Goal: Navigation & Orientation: Find specific page/section

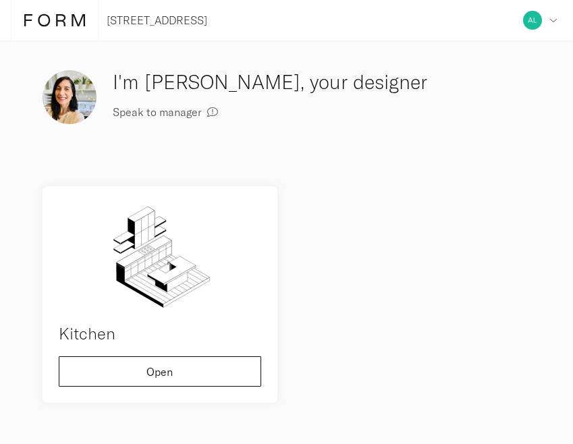
click at [171, 302] on img at bounding box center [160, 256] width 202 height 108
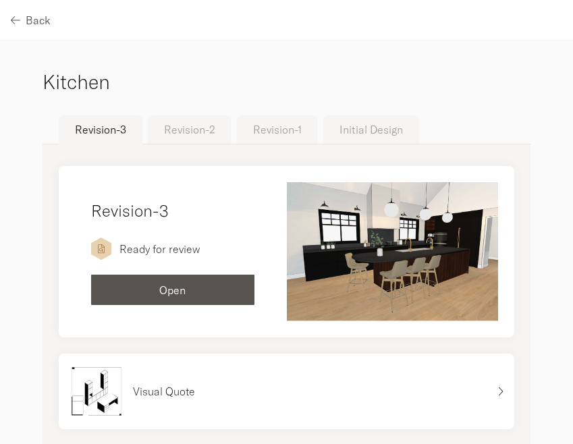
click at [212, 283] on button "Open" at bounding box center [172, 290] width 163 height 30
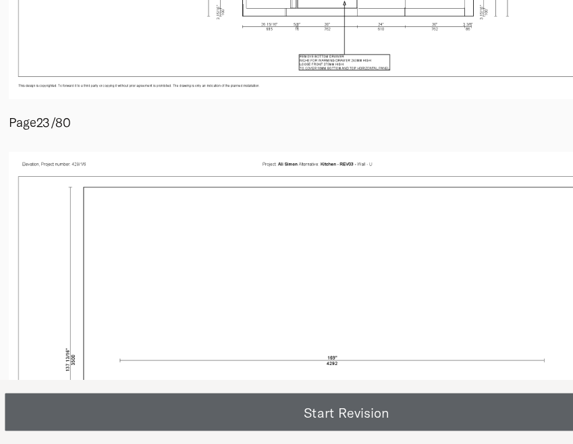
scroll to position [8452, 0]
